Goal: Find specific page/section: Find specific page/section

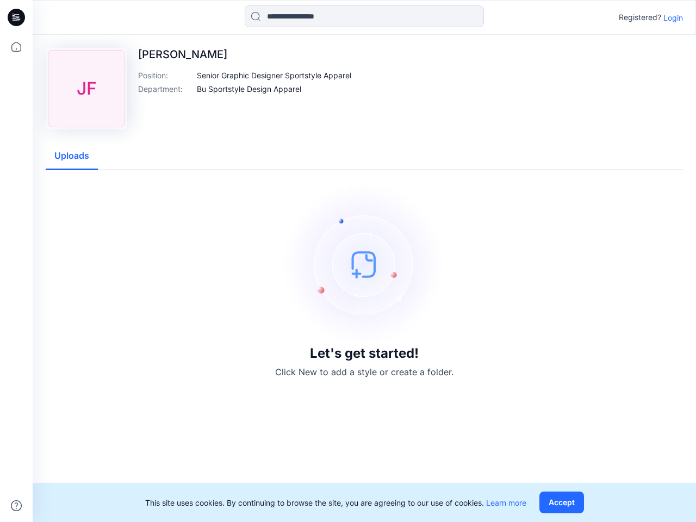
click at [348, 261] on img at bounding box center [364, 264] width 163 height 163
click at [17, 17] on icon at bounding box center [18, 17] width 4 height 1
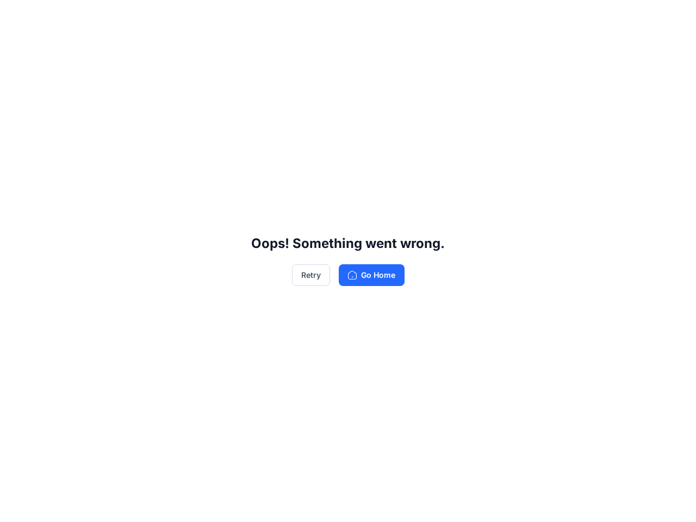
click at [16, 506] on div "Oops! Something went wrong. Retry Go Home" at bounding box center [348, 261] width 696 height 522
click at [364, 16] on div "Oops! Something went wrong. Retry Go Home" at bounding box center [348, 261] width 696 height 522
click at [673, 17] on div "Oops! Something went wrong. Retry Go Home" at bounding box center [348, 261] width 696 height 522
click at [275, 75] on div "Oops! Something went wrong. Retry Go Home" at bounding box center [348, 261] width 696 height 522
click at [250, 89] on div "Oops! Something went wrong. Retry Go Home" at bounding box center [348, 261] width 696 height 522
